Goal: Find specific page/section: Find specific page/section

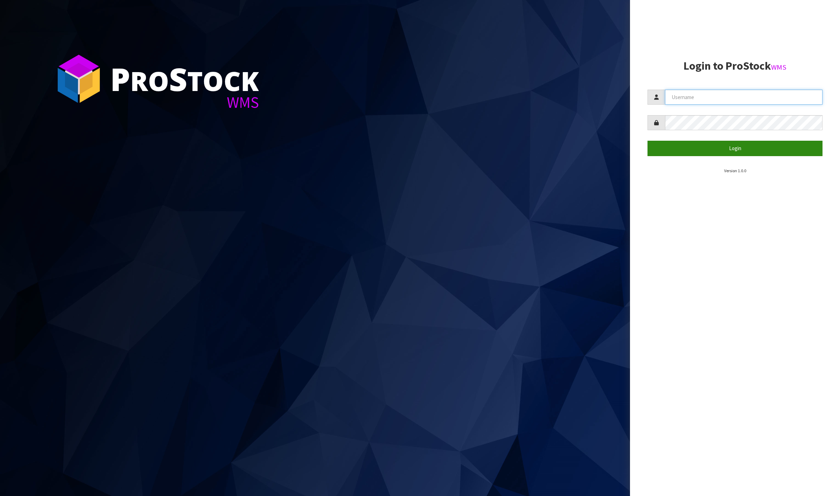
type input "[PERSON_NAME]"
click at [694, 146] on button "Login" at bounding box center [735, 148] width 175 height 15
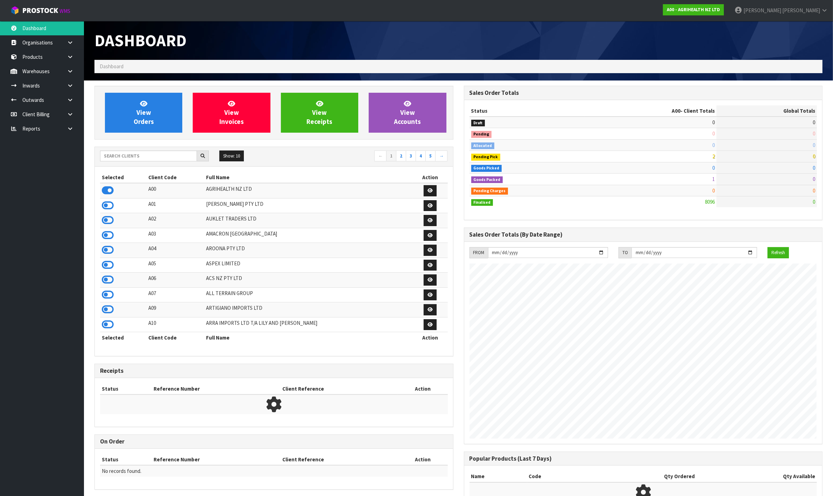
scroll to position [532, 369]
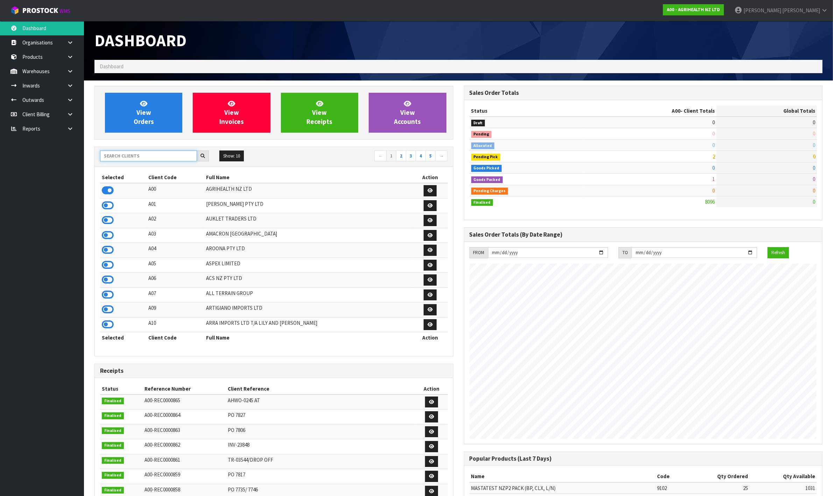
click at [141, 157] on input "text" at bounding box center [148, 156] width 97 height 11
click at [64, 66] on link at bounding box center [73, 71] width 22 height 14
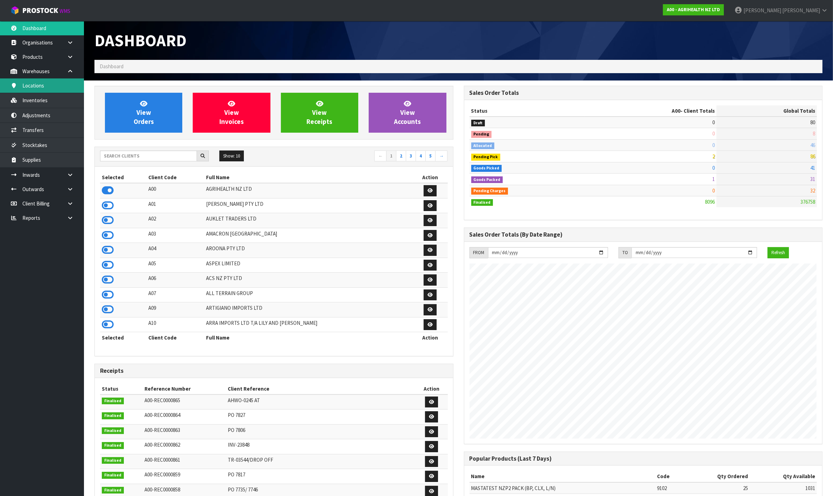
click at [53, 88] on link "Locations" at bounding box center [42, 85] width 84 height 14
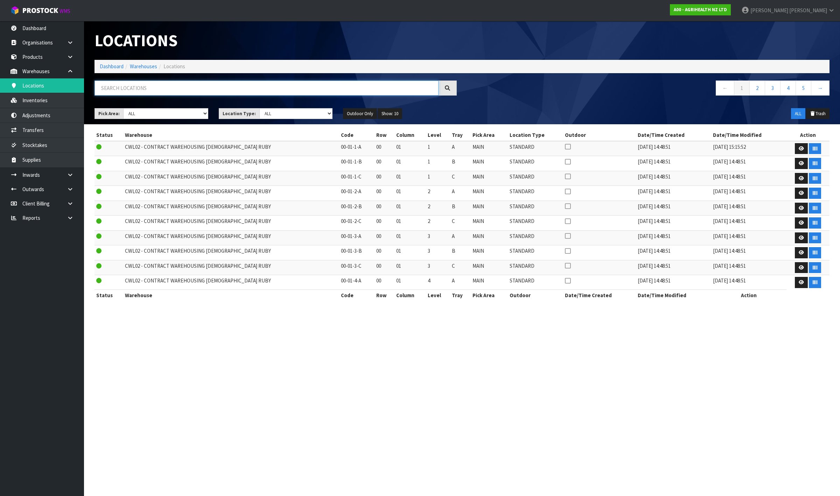
click at [181, 93] on input "text" at bounding box center [267, 88] width 344 height 15
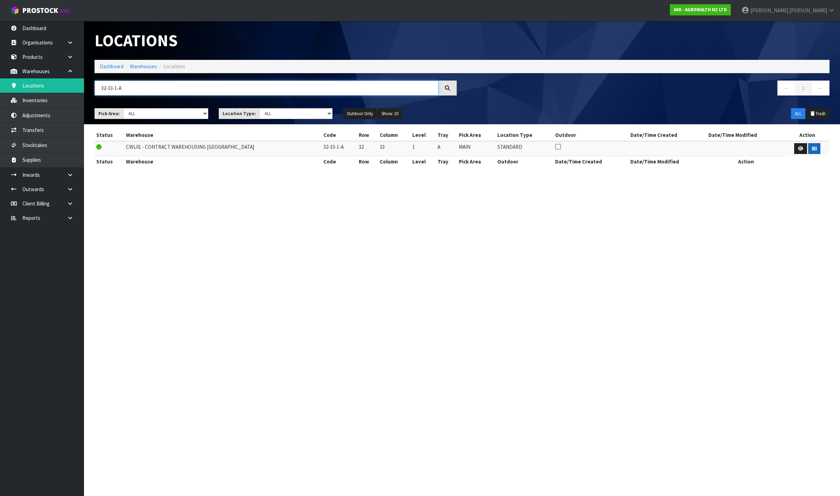
type input "32-33-1-A"
click at [816, 149] on button "button" at bounding box center [814, 148] width 12 height 11
click at [813, 147] on icon "button" at bounding box center [814, 148] width 5 height 5
click at [197, 87] on input "32-33-1-A" at bounding box center [267, 88] width 344 height 15
click at [196, 87] on input "32-33-1-A" at bounding box center [267, 88] width 344 height 15
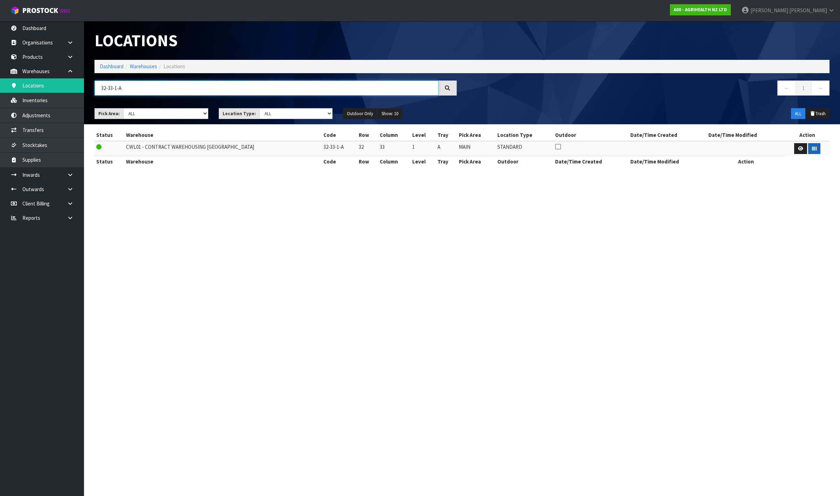
click at [196, 87] on input "32-33-1-A" at bounding box center [267, 88] width 344 height 15
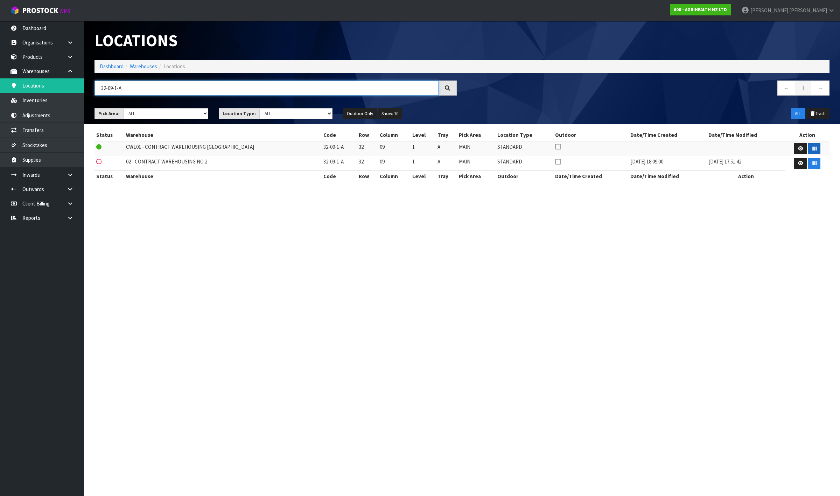
type input "32-09-1-A"
click at [812, 147] on icon "button" at bounding box center [814, 148] width 5 height 5
click at [185, 83] on input "32-09-1-A" at bounding box center [267, 88] width 344 height 15
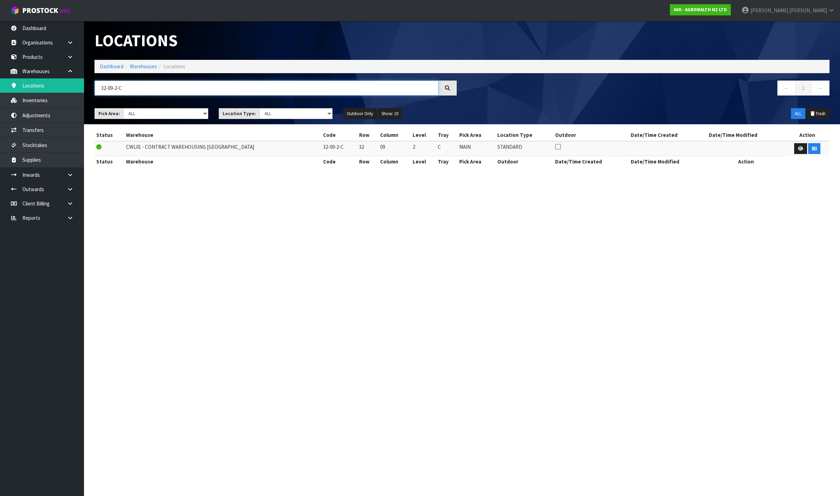
type input "32-09-2-C"
click at [812, 149] on icon "button" at bounding box center [814, 148] width 5 height 5
click at [109, 68] on link "Dashboard" at bounding box center [112, 66] width 24 height 7
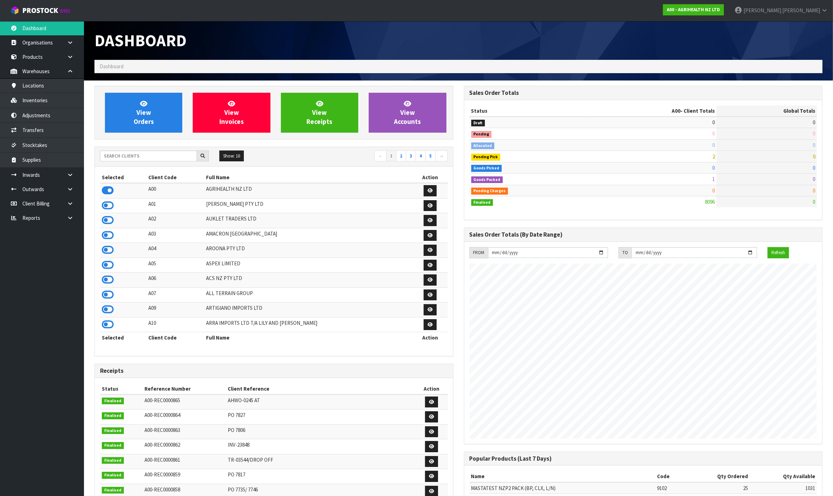
scroll to position [532, 369]
click at [122, 160] on input "text" at bounding box center [148, 156] width 97 height 11
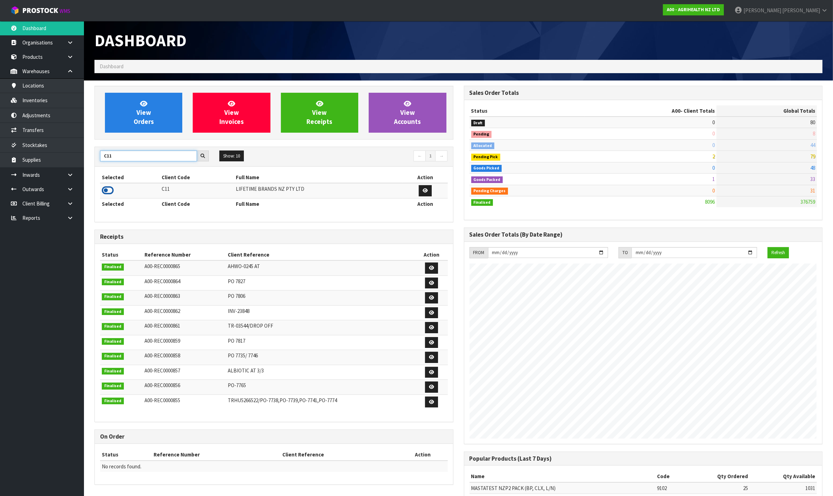
type input "C11"
click at [108, 190] on icon at bounding box center [108, 190] width 12 height 11
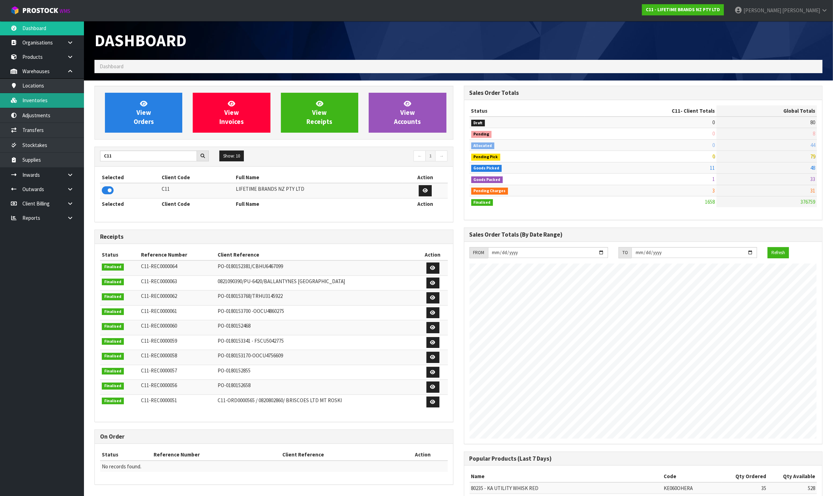
click at [54, 97] on link "Inventories" at bounding box center [42, 100] width 84 height 14
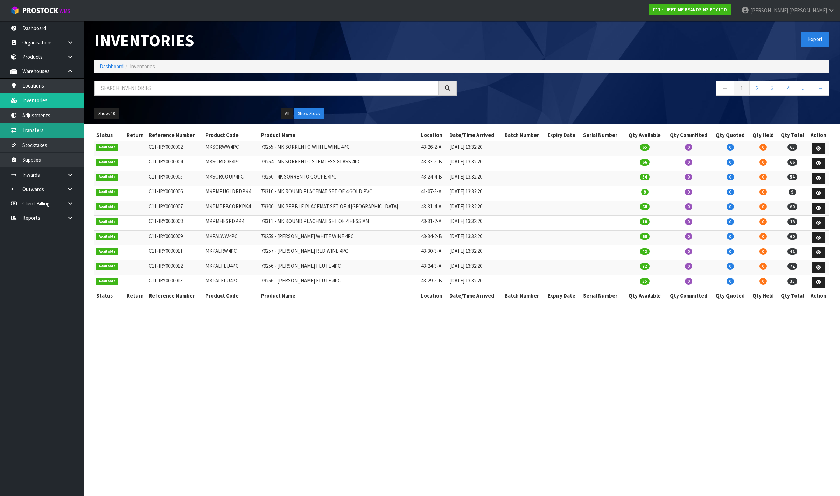
click at [41, 134] on link "Transfers" at bounding box center [42, 130] width 84 height 14
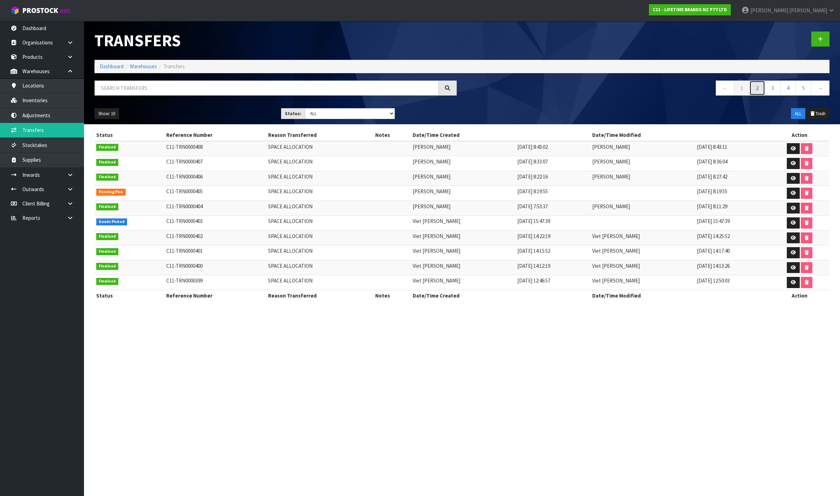
click at [755, 89] on link "2" at bounding box center [757, 88] width 16 height 15
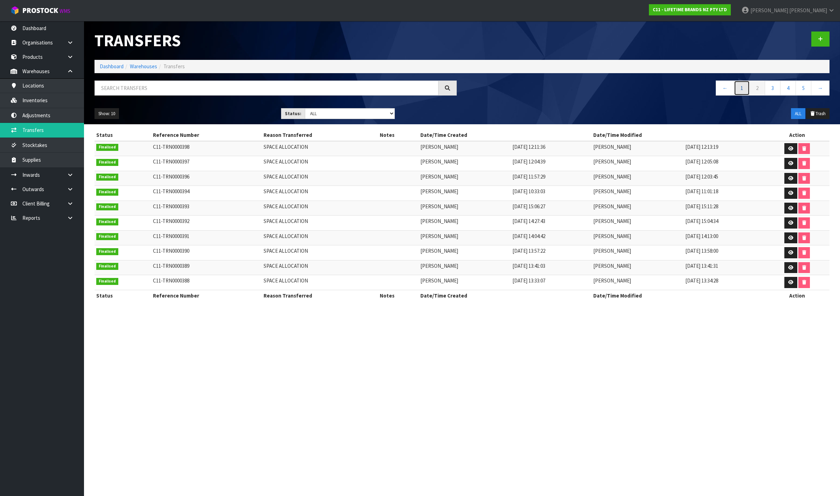
click at [736, 90] on link "1" at bounding box center [742, 88] width 16 height 15
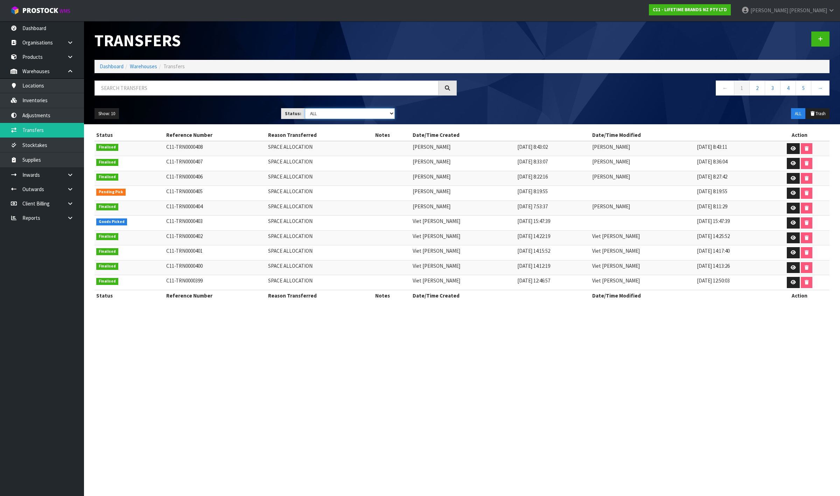
click at [375, 111] on select "Draft Pending Pick Goods Picked Finalised ALL" at bounding box center [350, 113] width 90 height 11
click at [305, 108] on select "Draft Pending Pick Goods Picked Finalised ALL" at bounding box center [350, 113] width 90 height 11
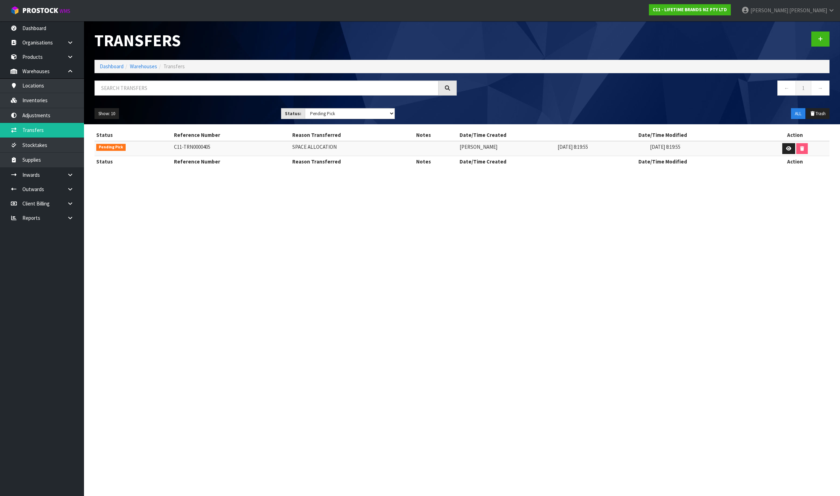
click at [337, 119] on div "Show: 10 5 10 25 50 Status: Draft Pending Pick Goods Picked Finalised ALL ALL T…" at bounding box center [462, 114] width 746 height 22
click at [335, 116] on select "Draft Pending Pick Goods Picked Finalised ALL" at bounding box center [350, 113] width 90 height 11
select select "string:2"
click at [305, 108] on select "Draft Pending Pick Goods Picked Finalised ALL" at bounding box center [350, 113] width 90 height 11
